Goal: Task Accomplishment & Management: Use online tool/utility

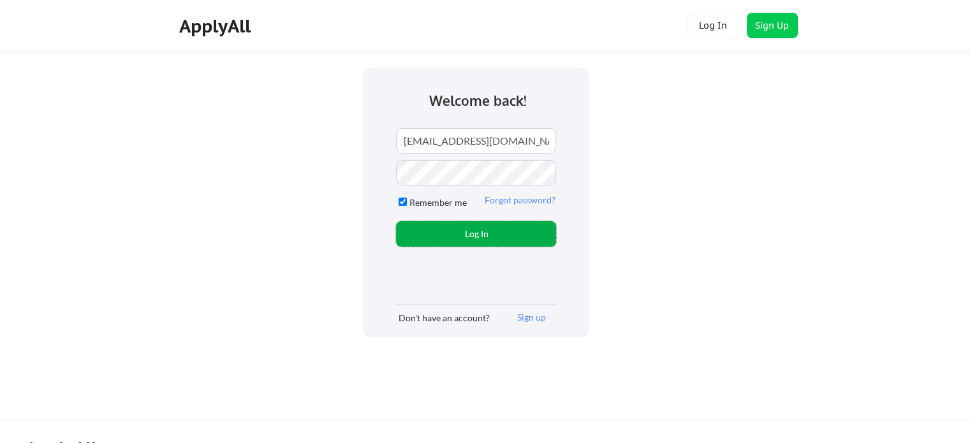
click at [504, 227] on button "Log In" at bounding box center [476, 234] width 160 height 26
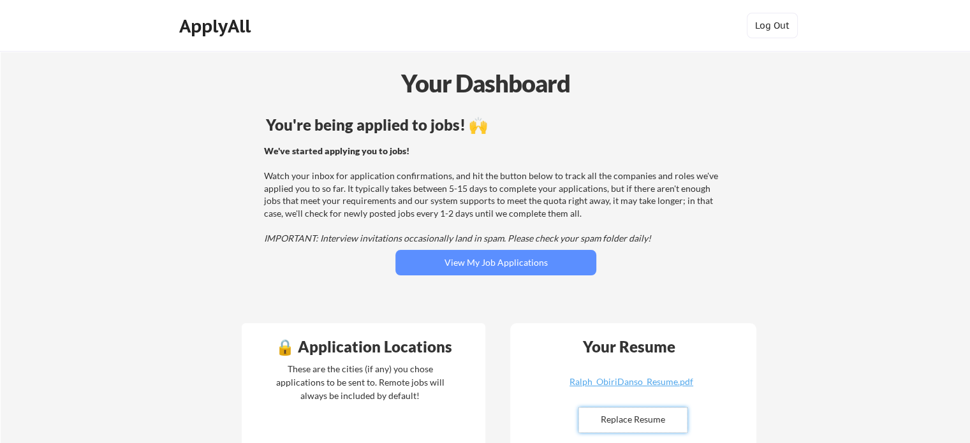
click at [623, 419] on input "file" at bounding box center [633, 420] width 108 height 24
type input "C:\fakepath\Ralph_ObiriDanso_Resume.pdf"
click at [626, 383] on div "Ralph_ObiriDanso_Resume.pdf" at bounding box center [631, 381] width 152 height 9
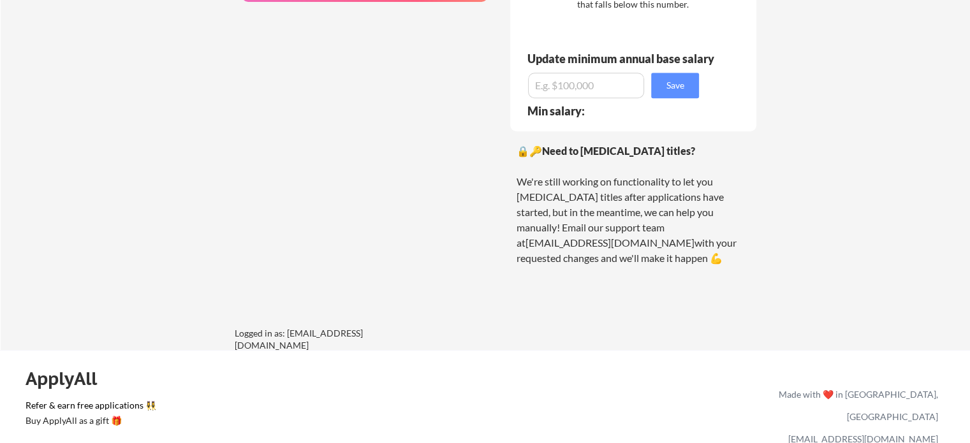
scroll to position [1003, 0]
